Goal: Navigation & Orientation: Go to known website

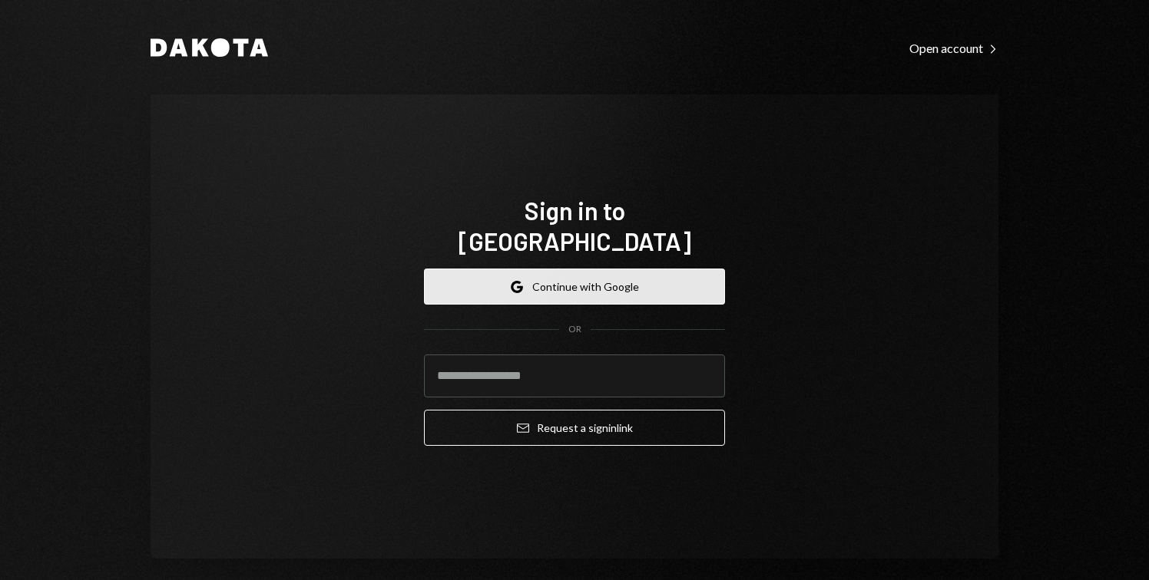
click at [503, 279] on button "Google Continue with Google" at bounding box center [574, 287] width 301 height 36
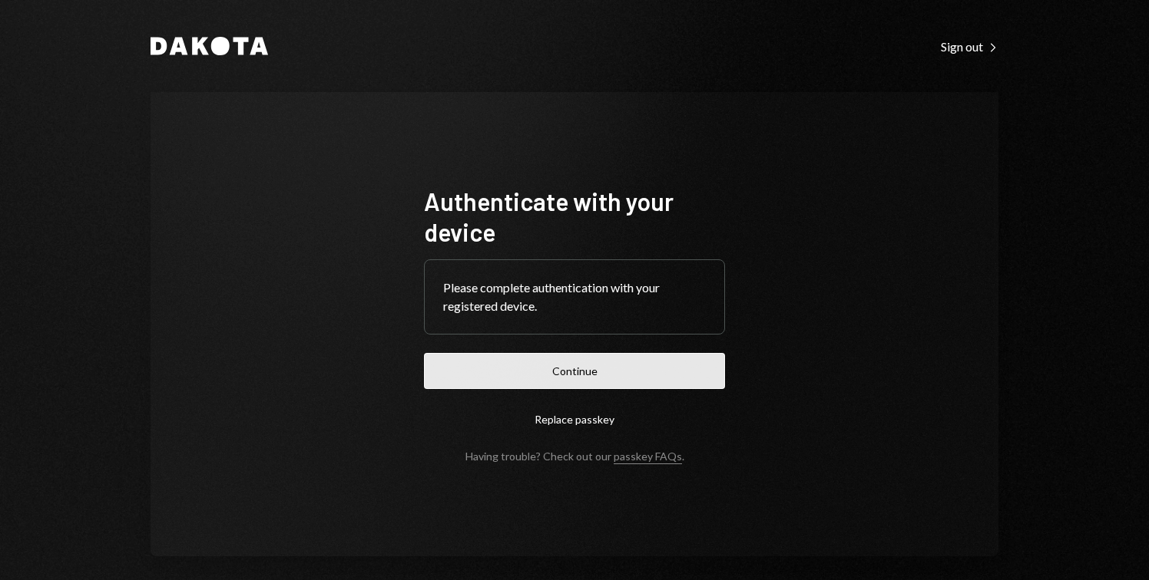
click at [596, 375] on button "Continue" at bounding box center [574, 371] width 301 height 36
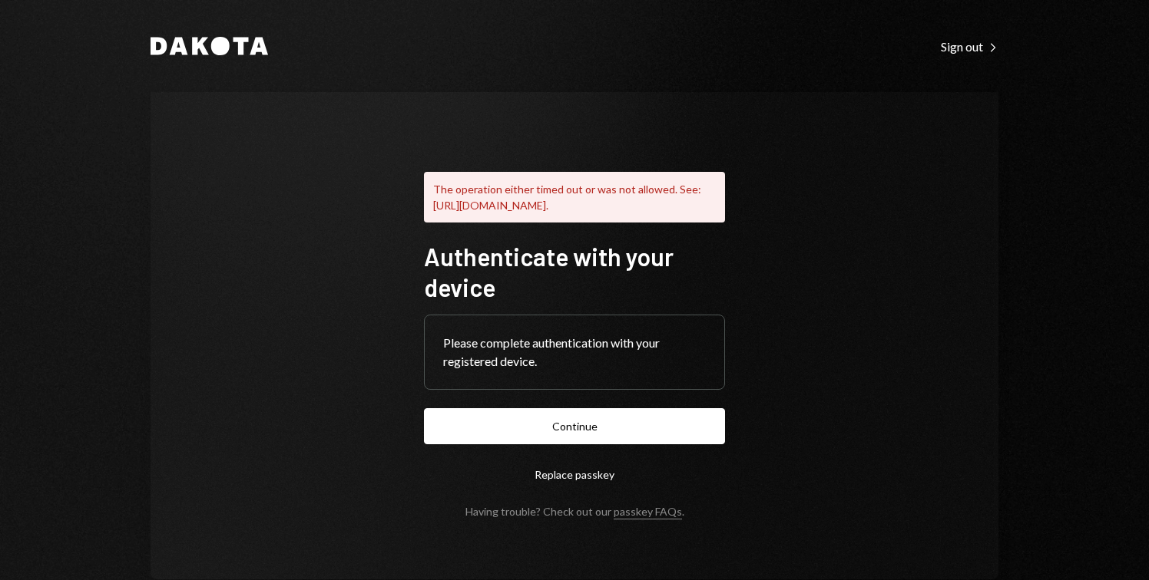
click at [627, 418] on form "Authenticate with your device Please complete authentication with your register…" at bounding box center [574, 379] width 301 height 277
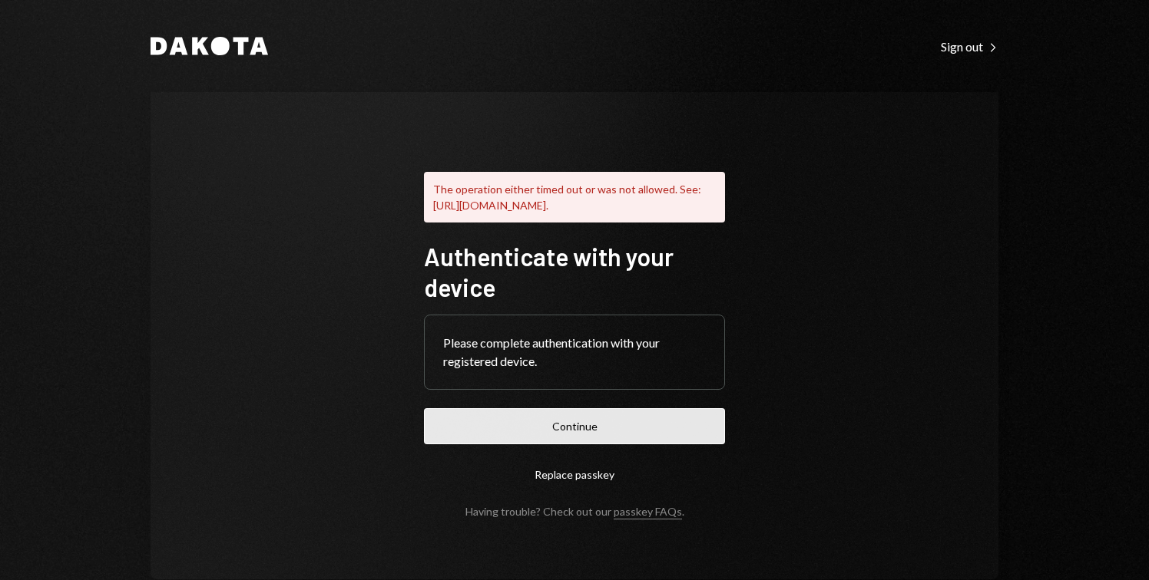
click at [618, 428] on button "Continue" at bounding box center [574, 426] width 301 height 36
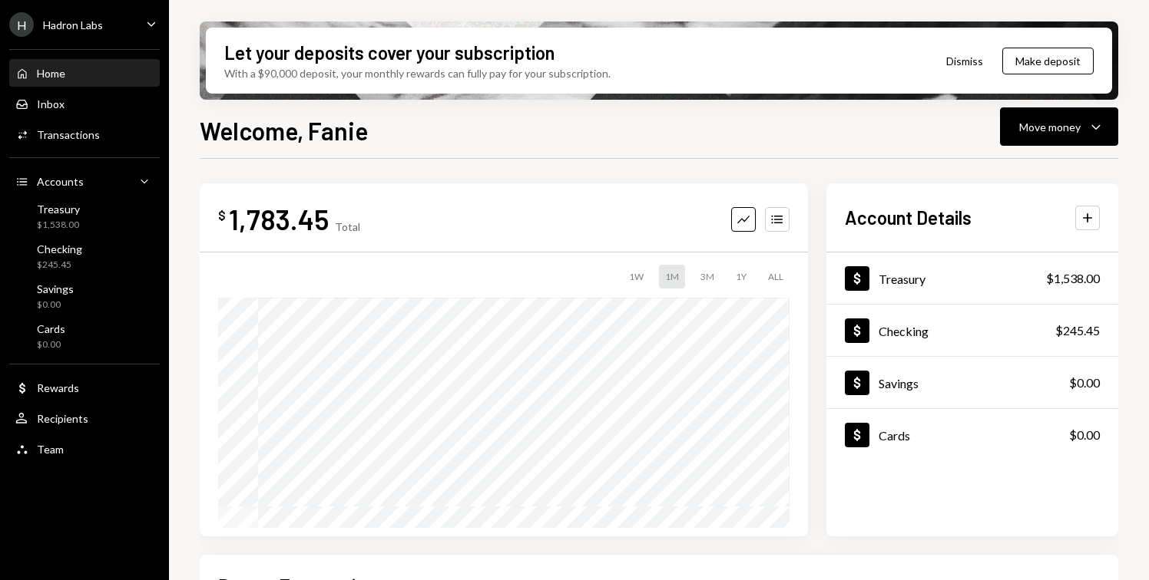
click at [98, 16] on div "H Hadron Labs" at bounding box center [56, 24] width 94 height 25
